Goal: Transaction & Acquisition: Download file/media

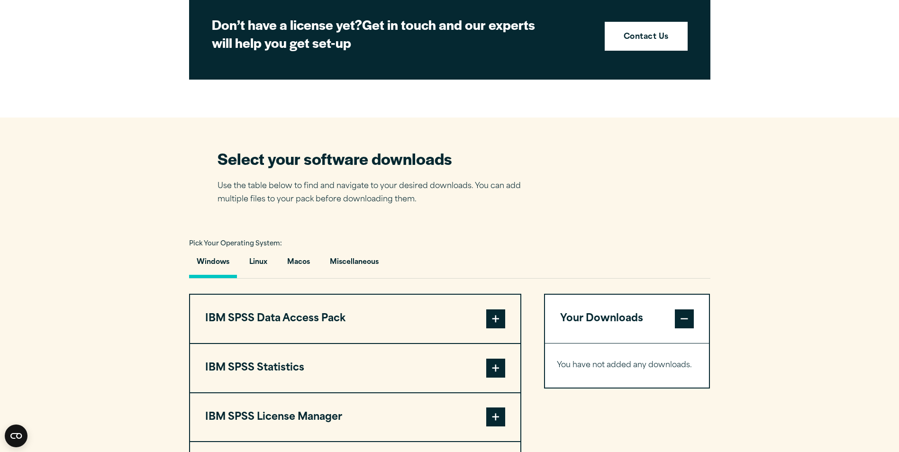
scroll to position [616, 0]
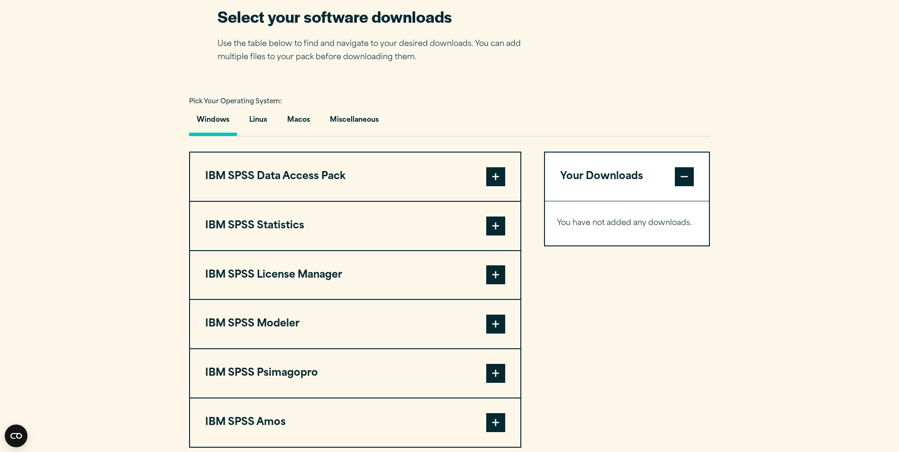
click at [502, 221] on span at bounding box center [495, 226] width 19 height 19
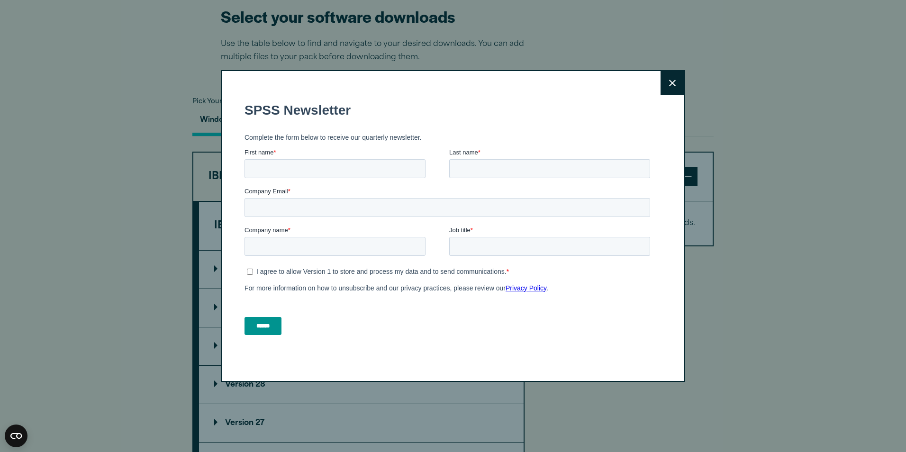
click at [677, 81] on button "Close" at bounding box center [673, 83] width 24 height 24
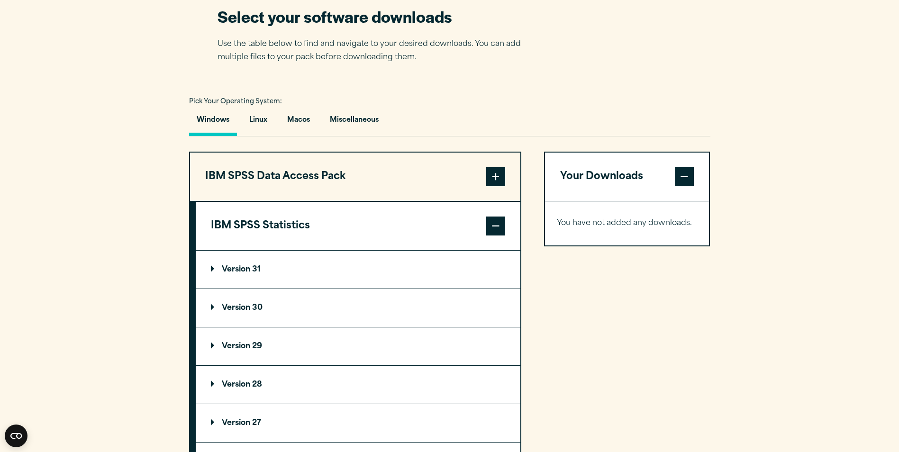
scroll to position [663, 0]
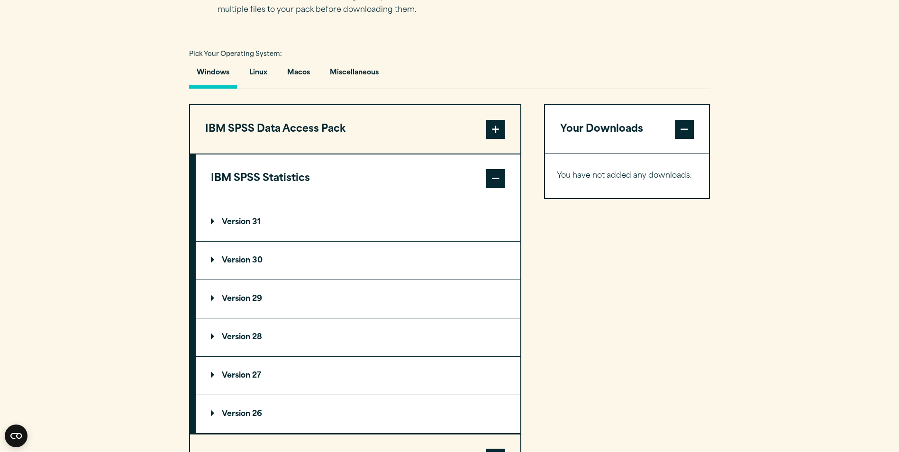
click at [214, 257] on p "Version 30" at bounding box center [237, 261] width 52 height 8
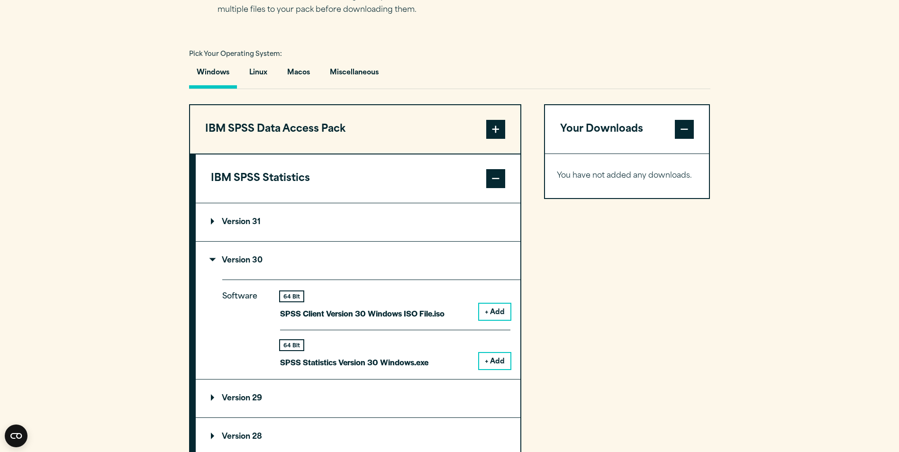
scroll to position [711, 0]
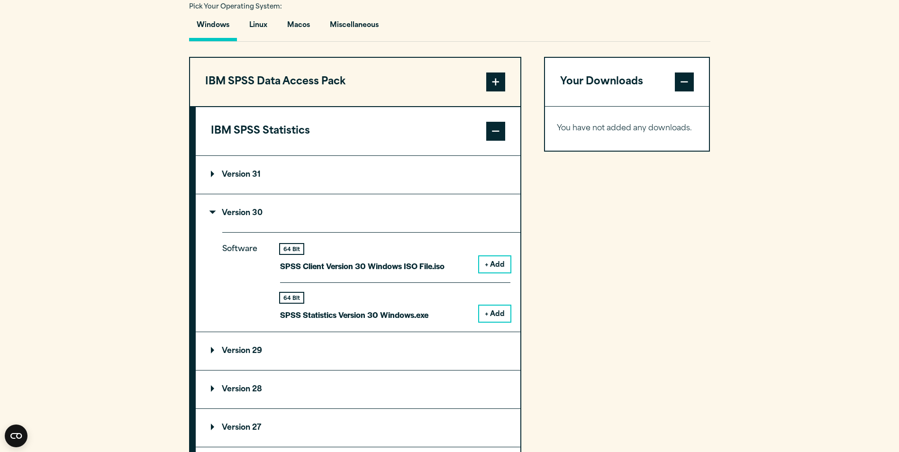
click at [493, 309] on button "+ Add" at bounding box center [494, 314] width 31 height 16
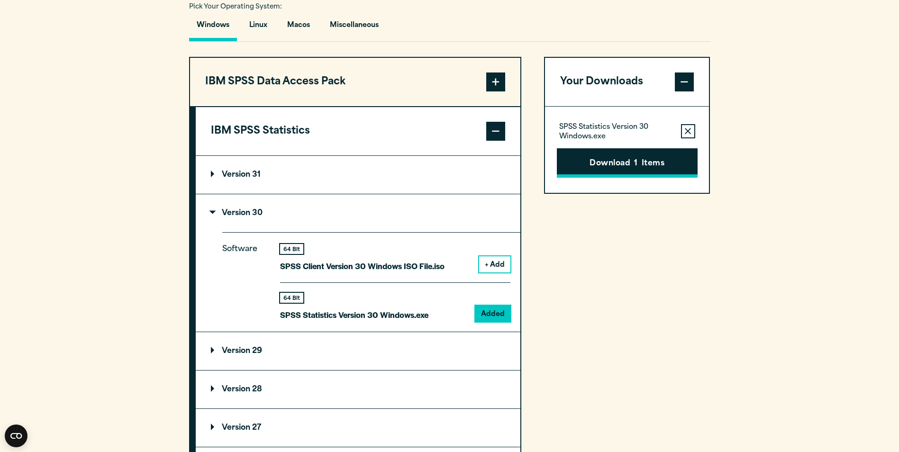
click at [656, 167] on button "Download 1 Items" at bounding box center [627, 162] width 141 height 29
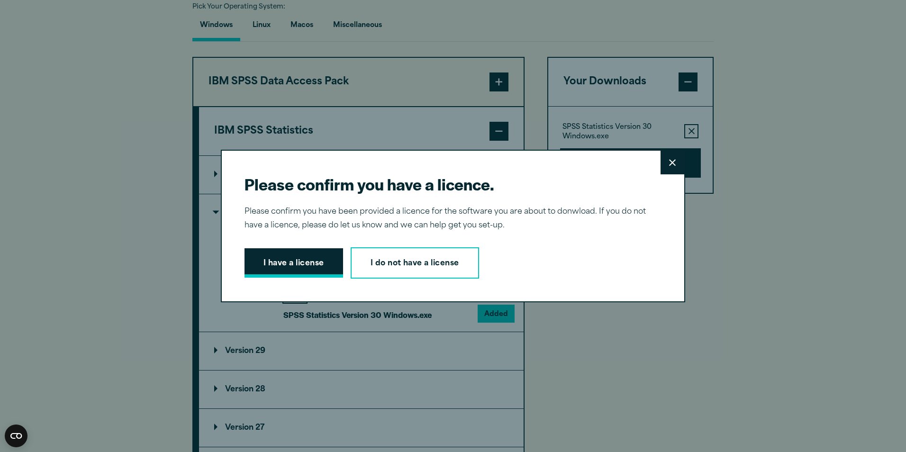
click at [285, 262] on button "I have a license" at bounding box center [293, 262] width 99 height 29
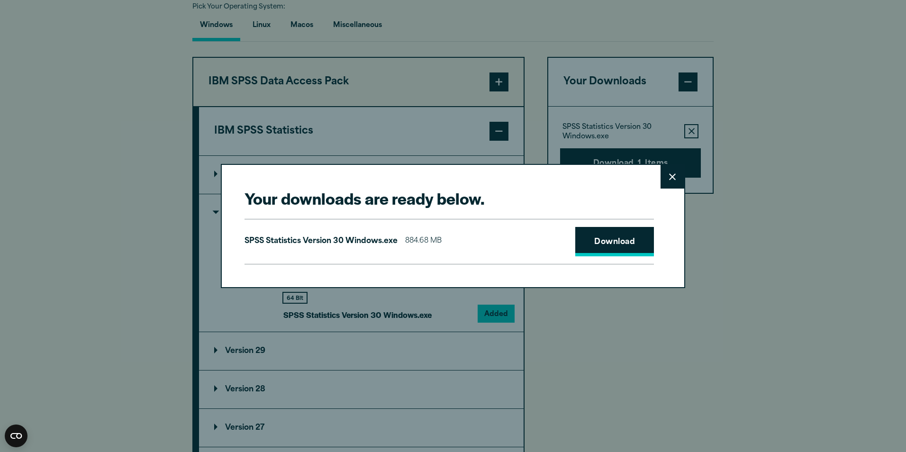
click at [610, 244] on link "Download" at bounding box center [614, 241] width 79 height 29
click at [613, 244] on link "Download" at bounding box center [614, 241] width 79 height 29
click at [669, 180] on icon at bounding box center [672, 176] width 7 height 7
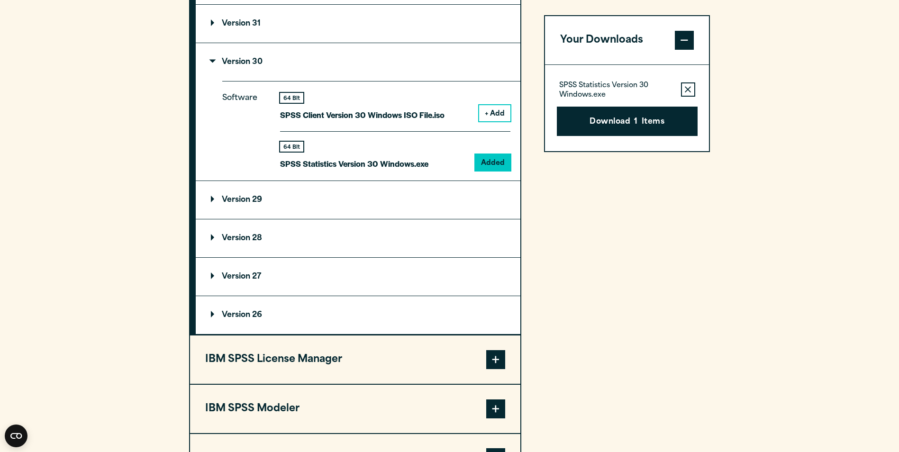
scroll to position [995, 0]
